Goal: Find specific page/section: Find specific page/section

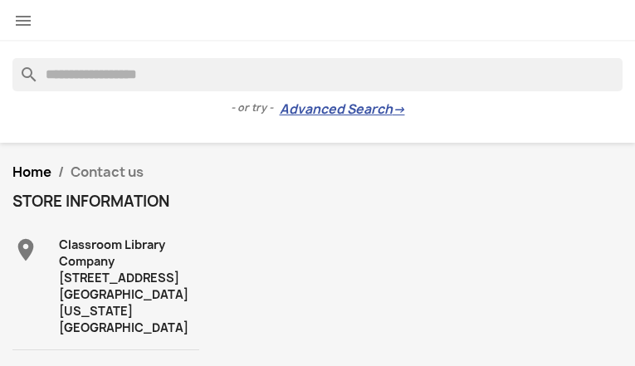
type input "**********"
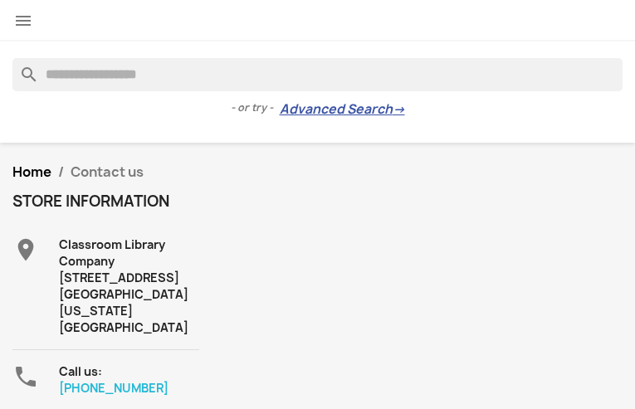
type input "**********"
